Goal: Task Accomplishment & Management: Manage account settings

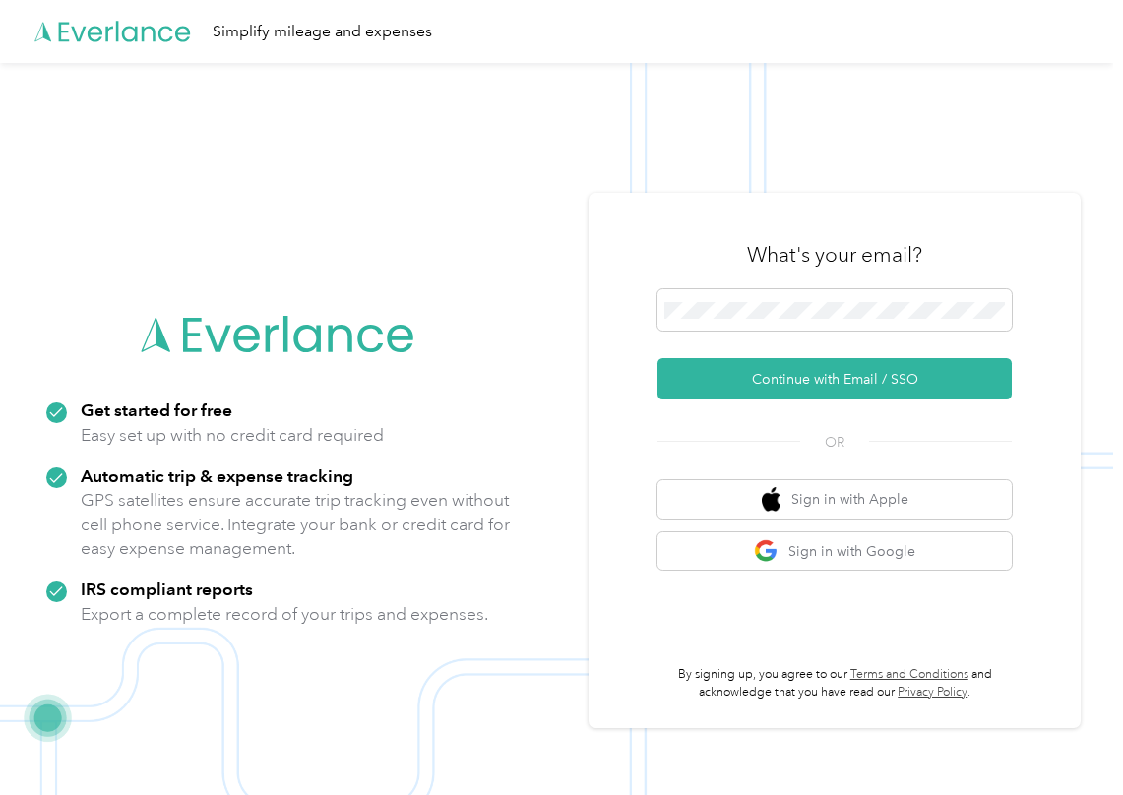
click at [716, 371] on button "Continue with Email / SSO" at bounding box center [834, 378] width 354 height 41
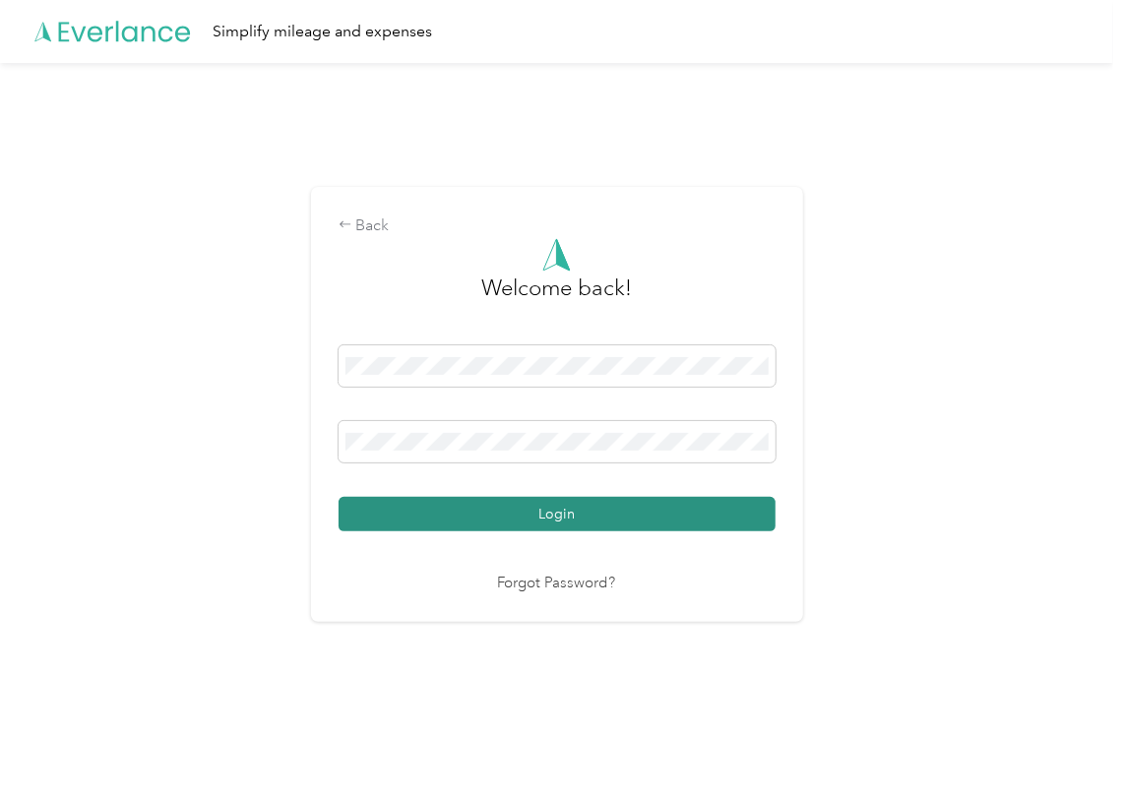
click at [426, 516] on button "Login" at bounding box center [556, 514] width 437 height 34
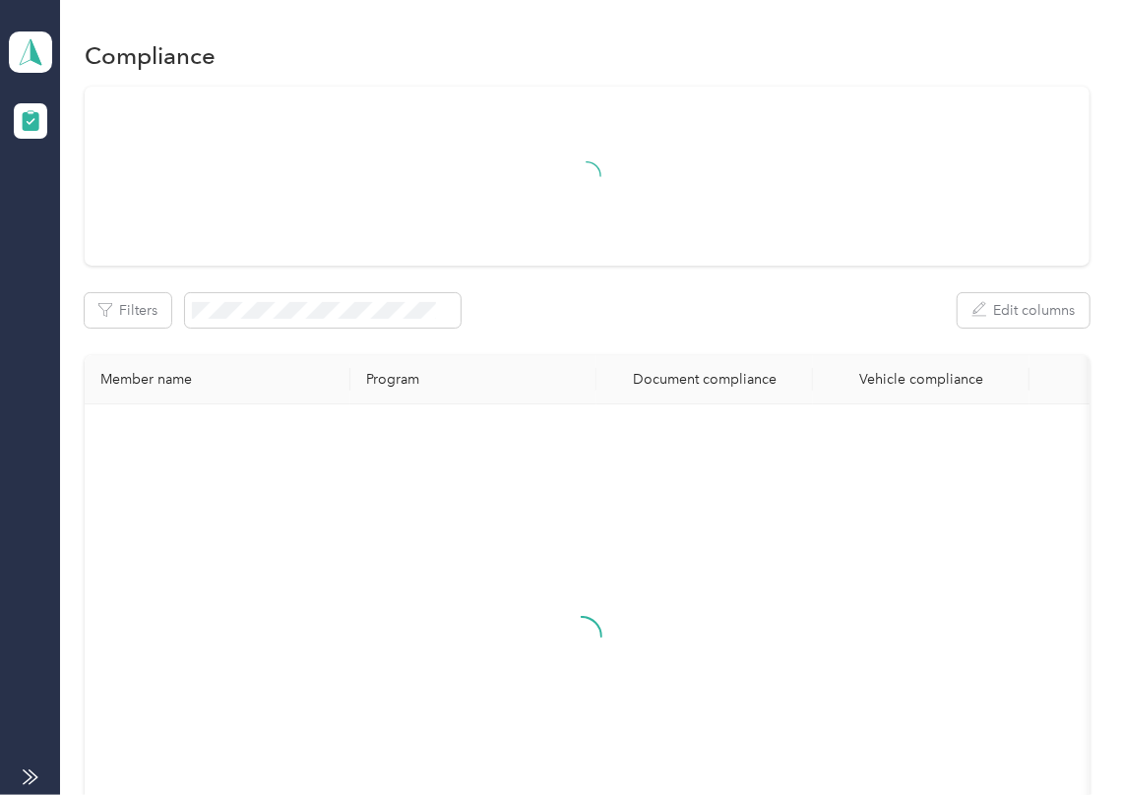
drag, startPoint x: 651, startPoint y: 304, endPoint x: 474, endPoint y: 304, distance: 177.1
click at [651, 304] on div "Filters Edit columns" at bounding box center [587, 310] width 1005 height 34
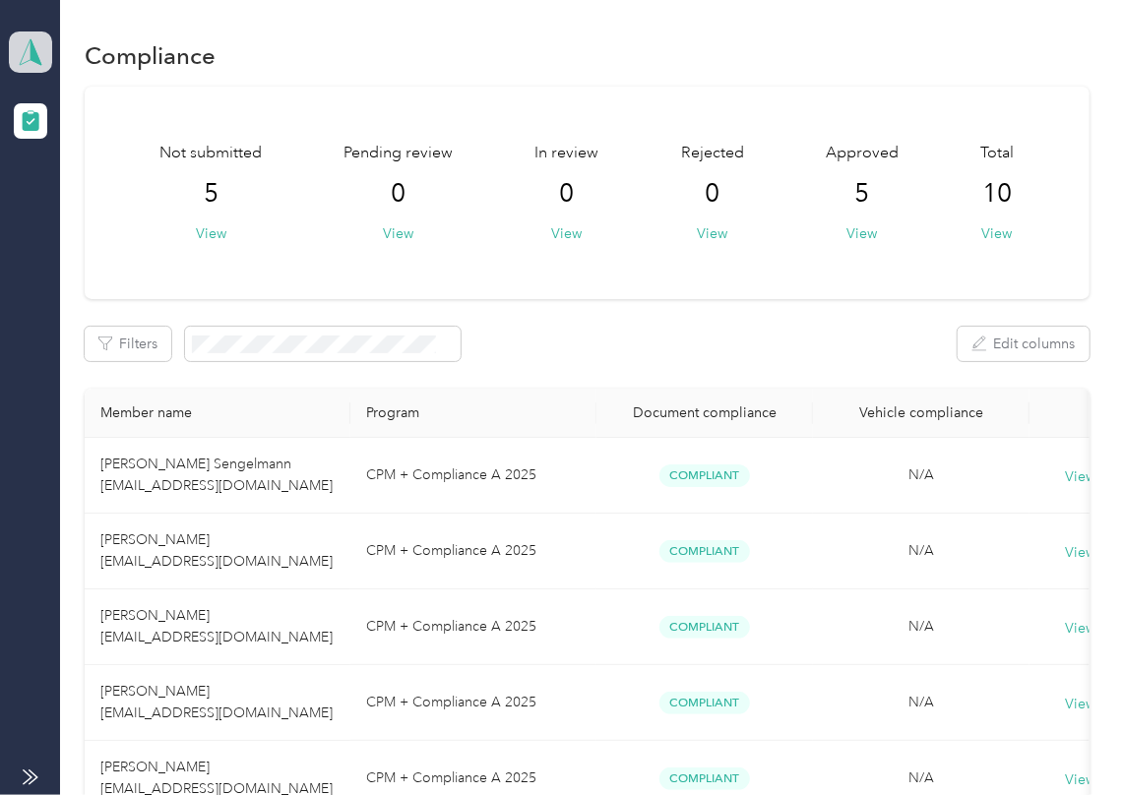
click at [36, 47] on icon at bounding box center [31, 52] width 30 height 28
click at [96, 210] on div "Log out" at bounding box center [64, 206] width 76 height 21
